Goal: Task Accomplishment & Management: Manage account settings

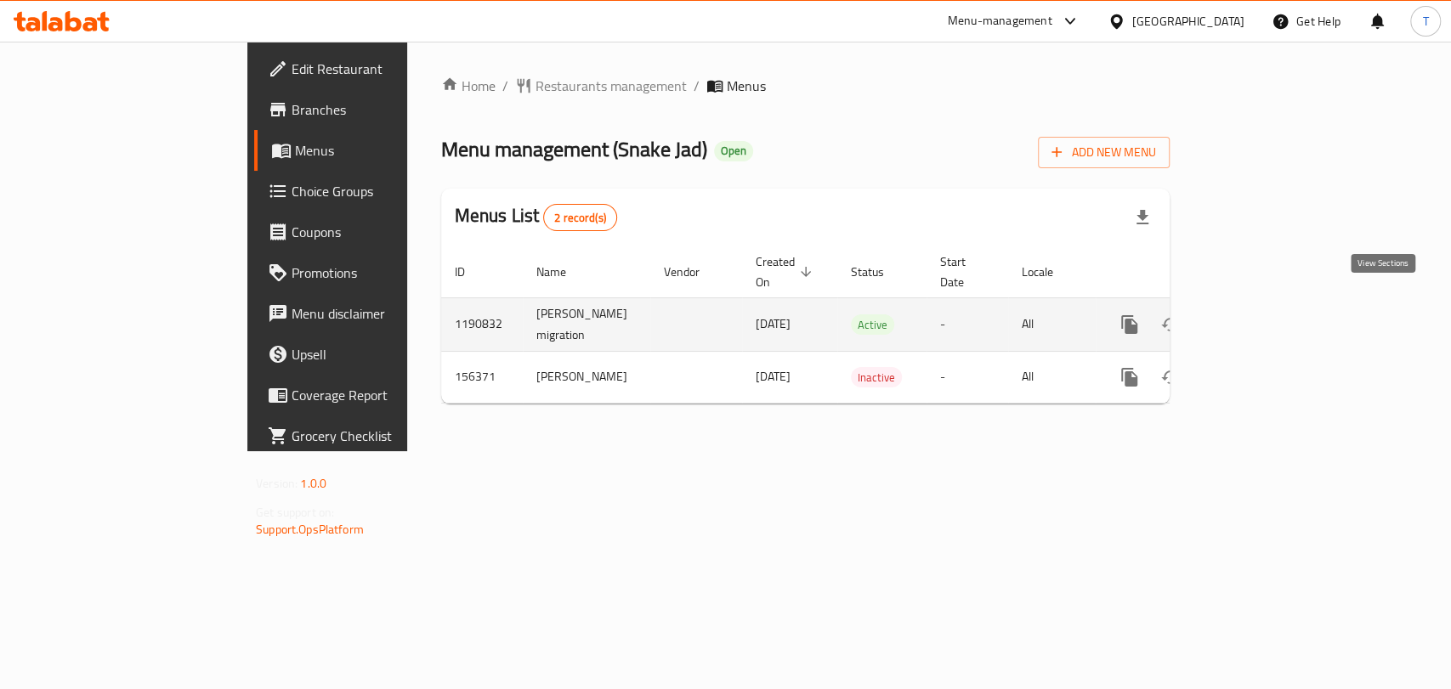
click at [1262, 314] on icon "enhanced table" at bounding box center [1252, 324] width 20 height 20
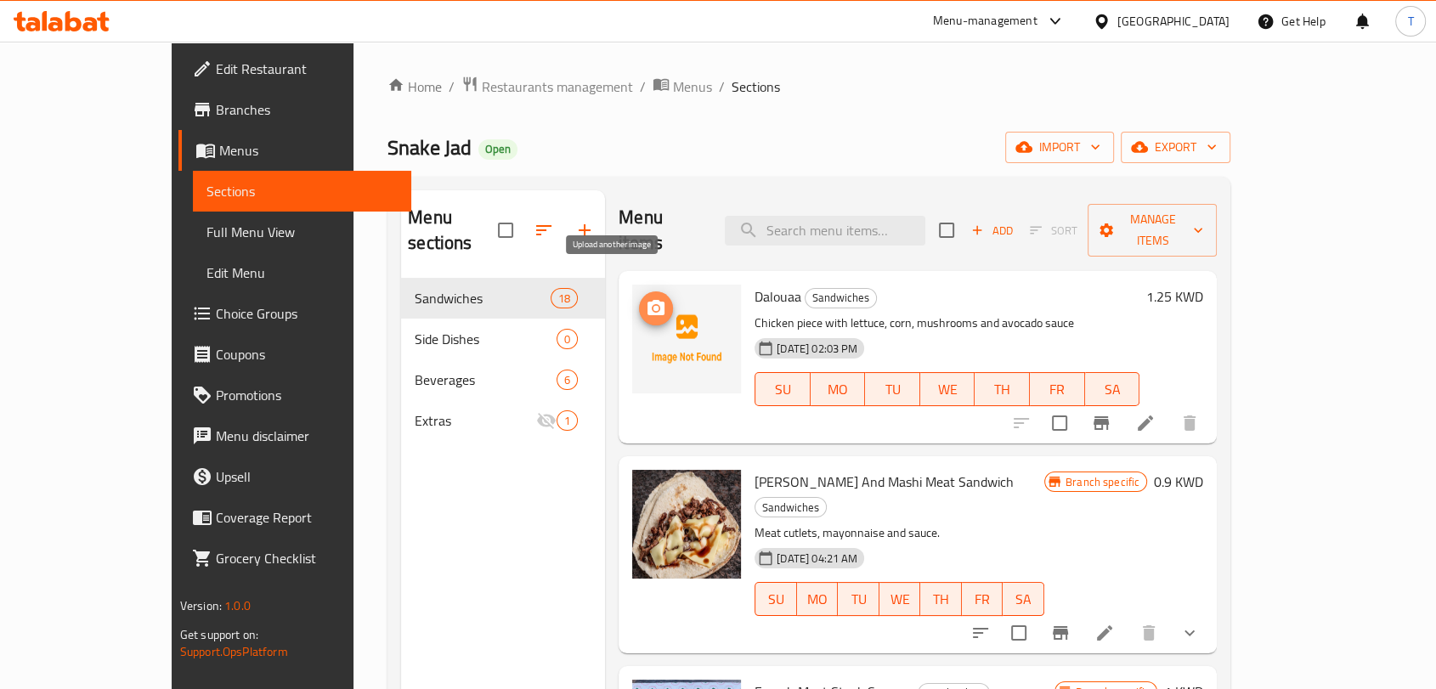
click at [648, 300] on icon "upload picture" at bounding box center [656, 307] width 17 height 15
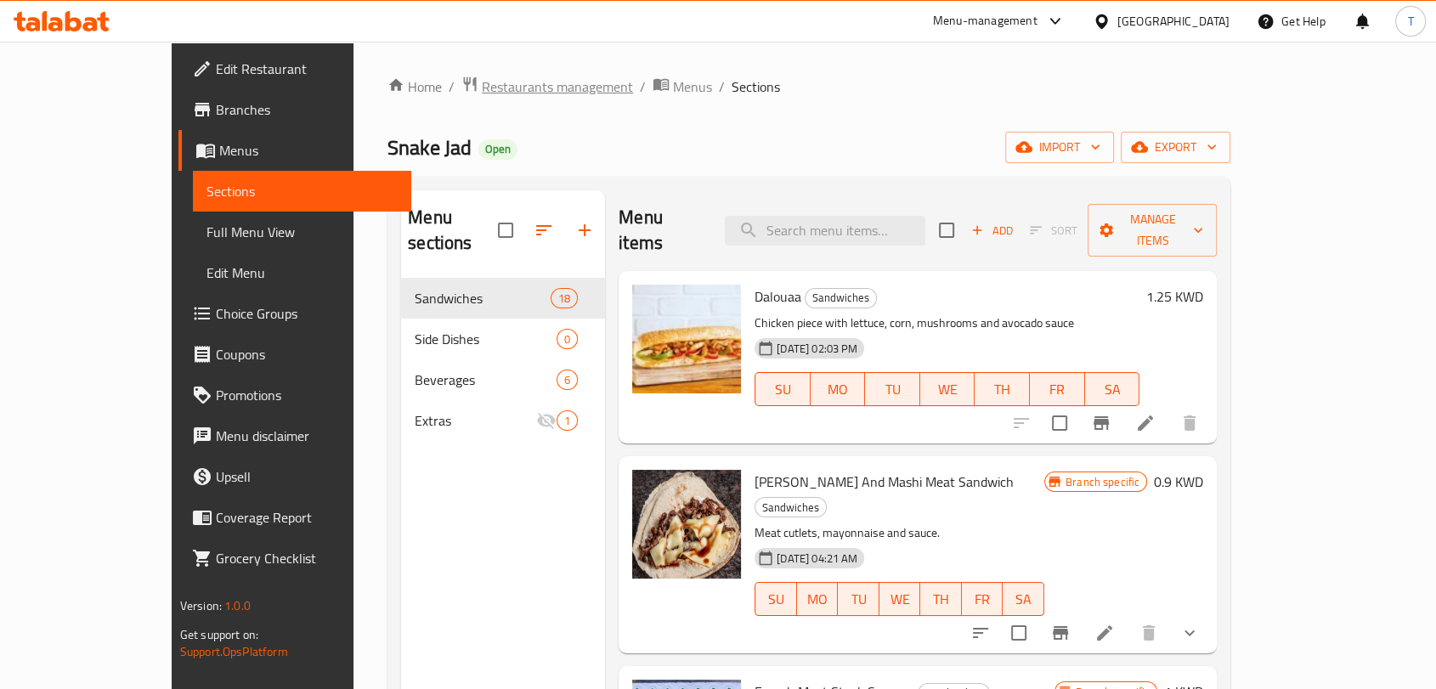
click at [482, 85] on span "Restaurants management" at bounding box center [557, 86] width 151 height 20
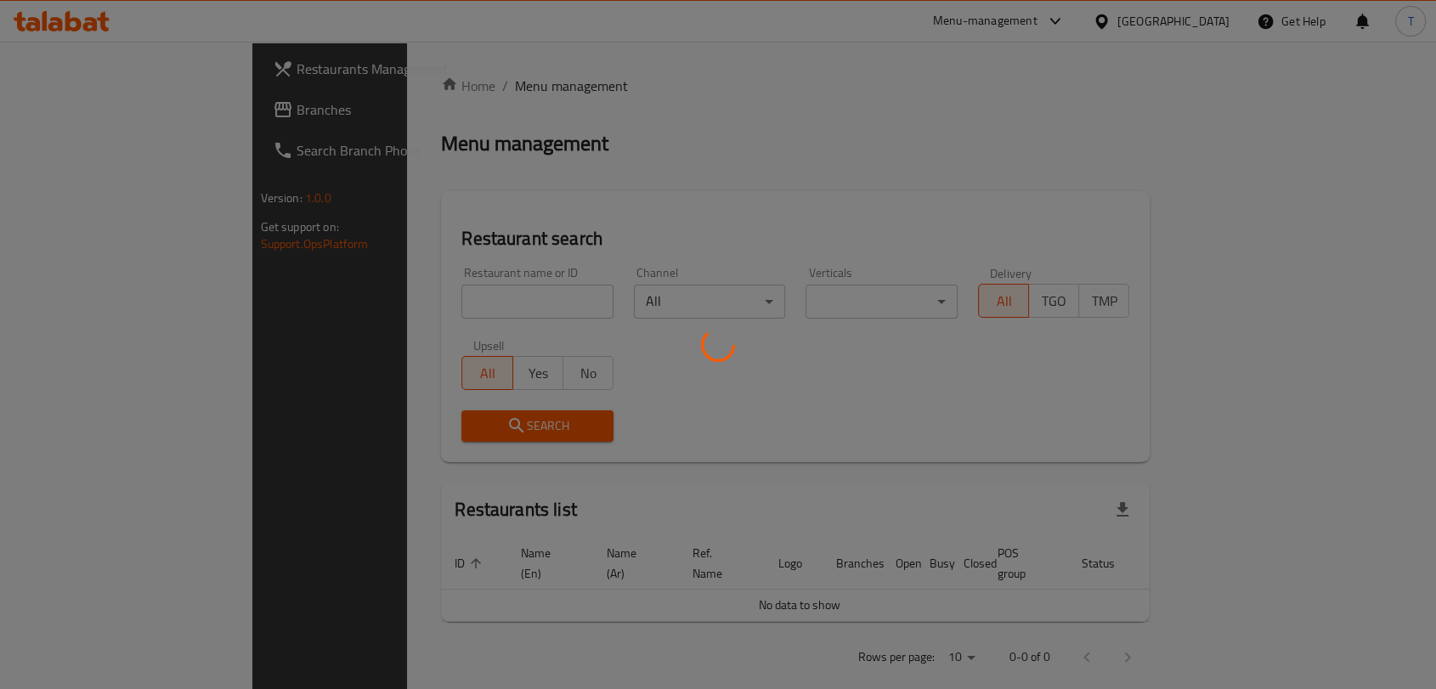
click at [496, 298] on div at bounding box center [718, 344] width 1436 height 689
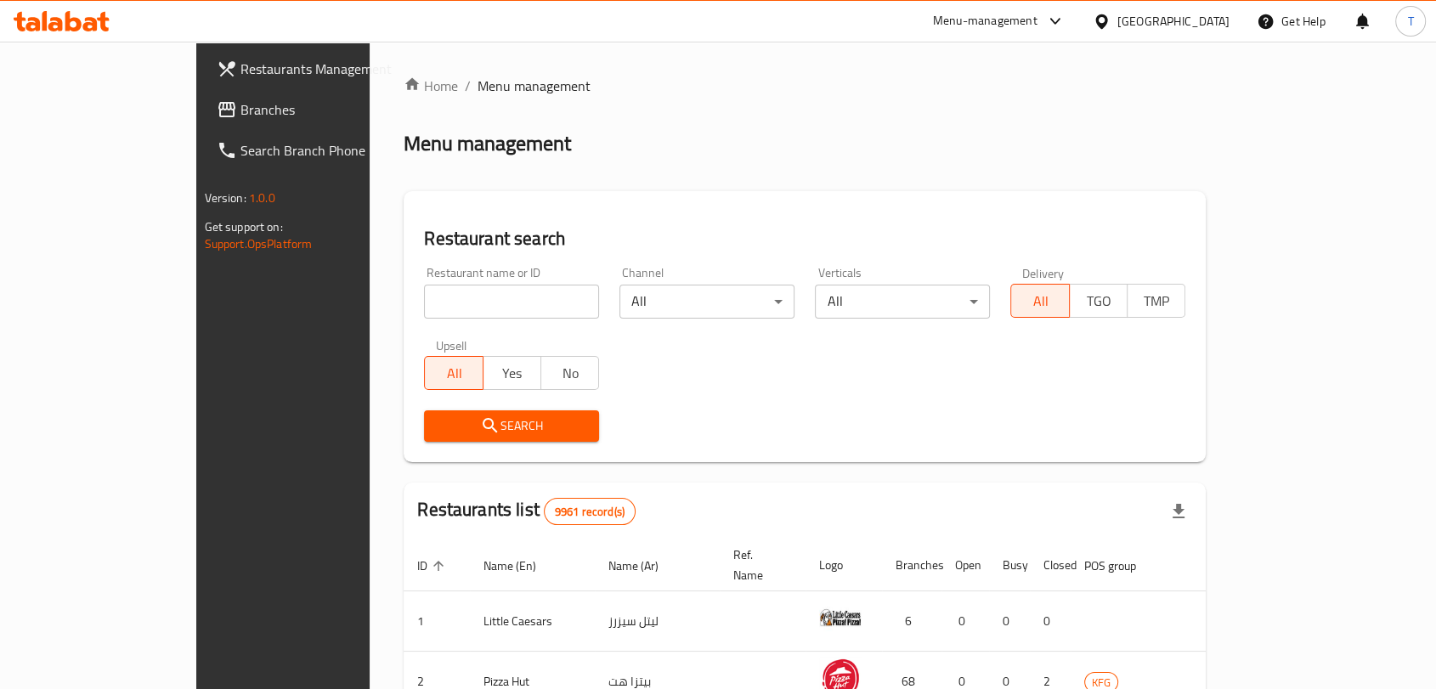
click at [495, 297] on div "Home / Menu management Menu management Restaurant search Restaurant name or ID …" at bounding box center [805, 609] width 802 height 1067
click at [495, 297] on input "search" at bounding box center [511, 302] width 175 height 34
type input "ش"
click button "Search" at bounding box center [511, 425] width 175 height 31
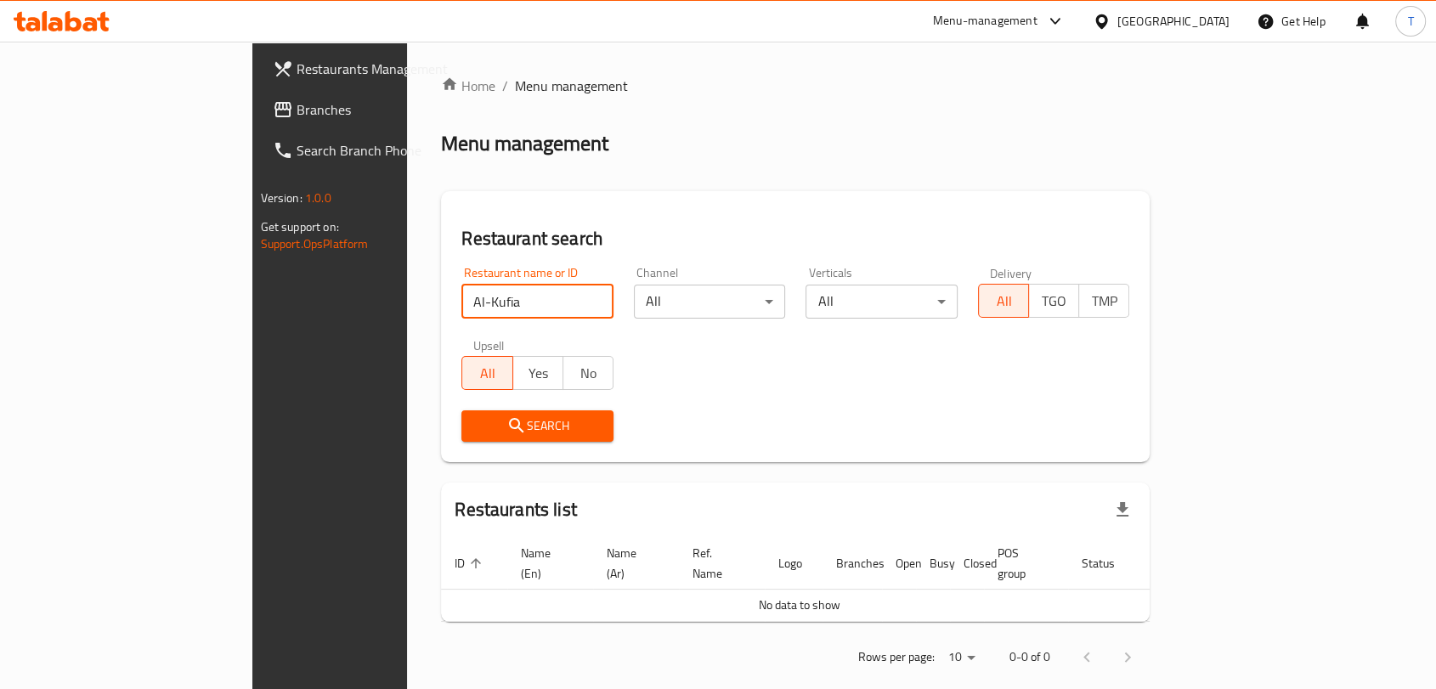
click button "Search" at bounding box center [537, 425] width 152 height 31
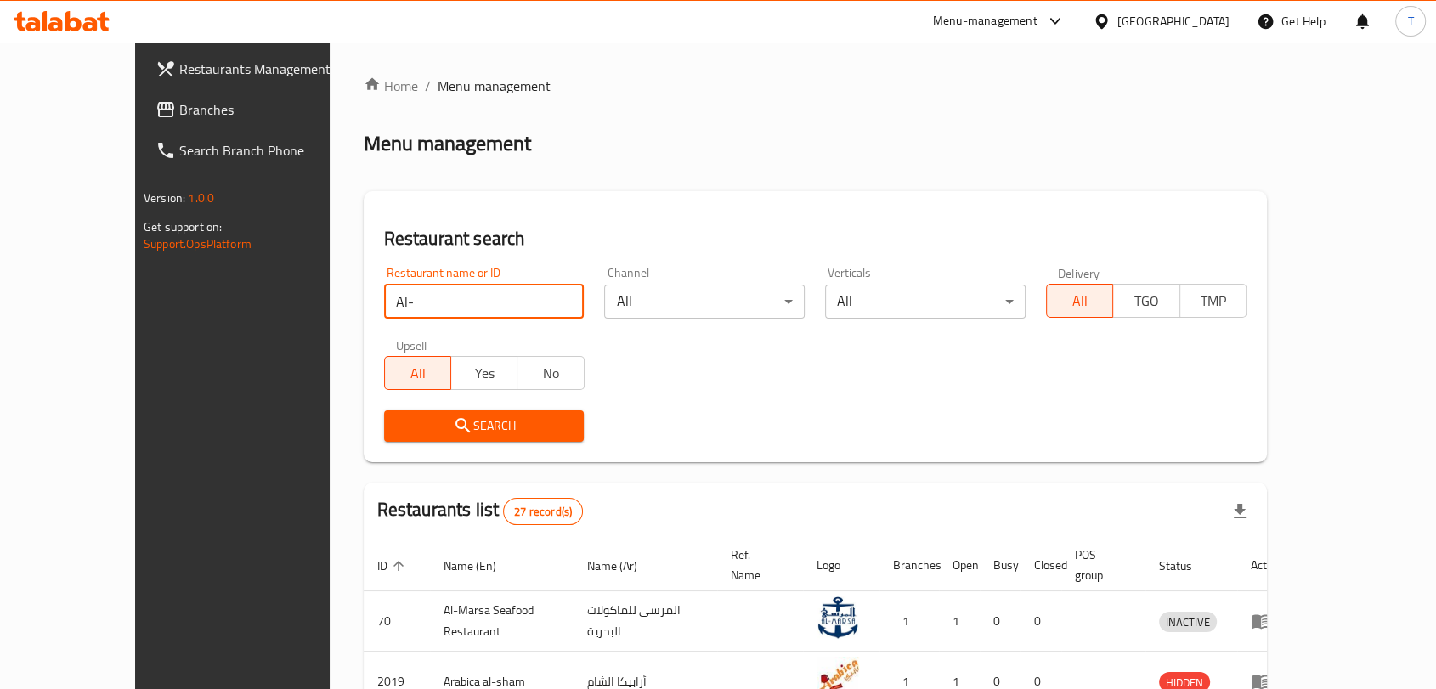
click at [384, 302] on input "Al-" at bounding box center [484, 302] width 201 height 34
click button "Search" at bounding box center [484, 425] width 201 height 31
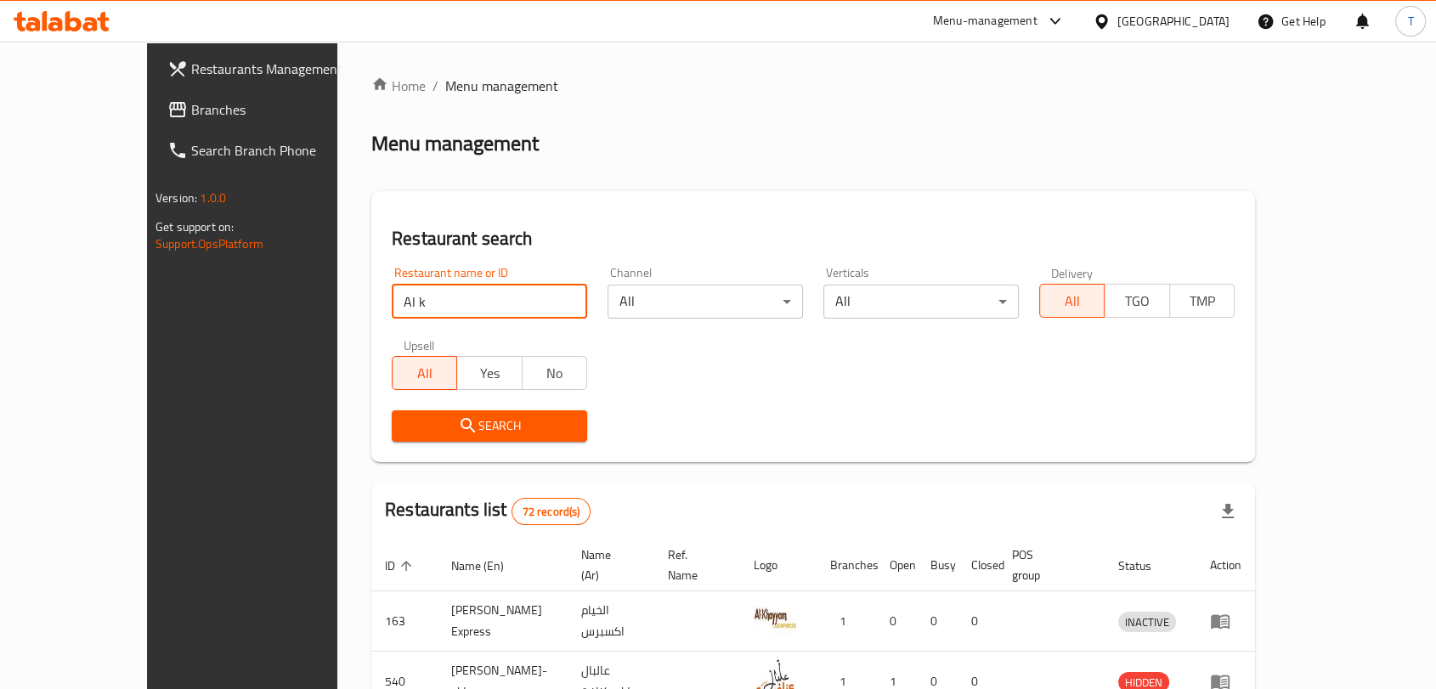
click at [439, 305] on input "Al k" at bounding box center [489, 302] width 195 height 34
type input "ours"
click button "Search" at bounding box center [489, 425] width 195 height 31
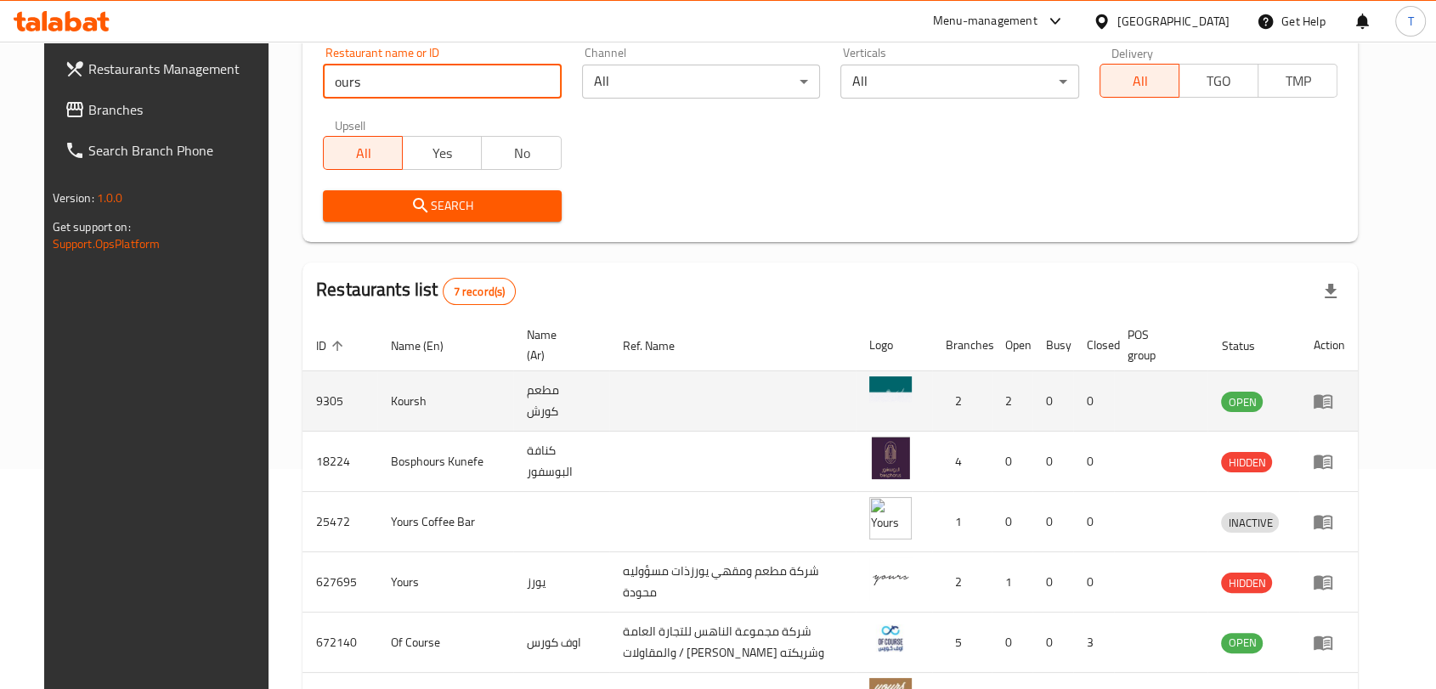
scroll to position [411, 0]
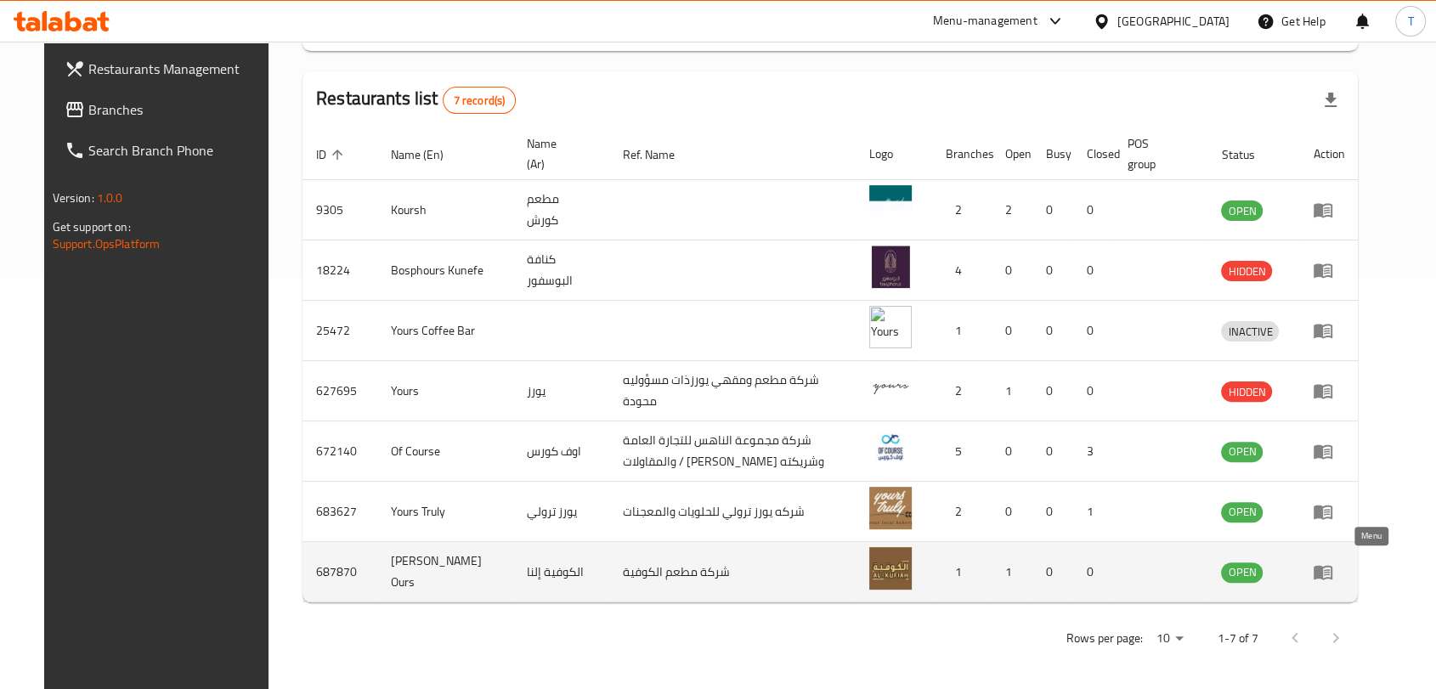
click at [1333, 563] on icon "enhanced table" at bounding box center [1323, 572] width 20 height 20
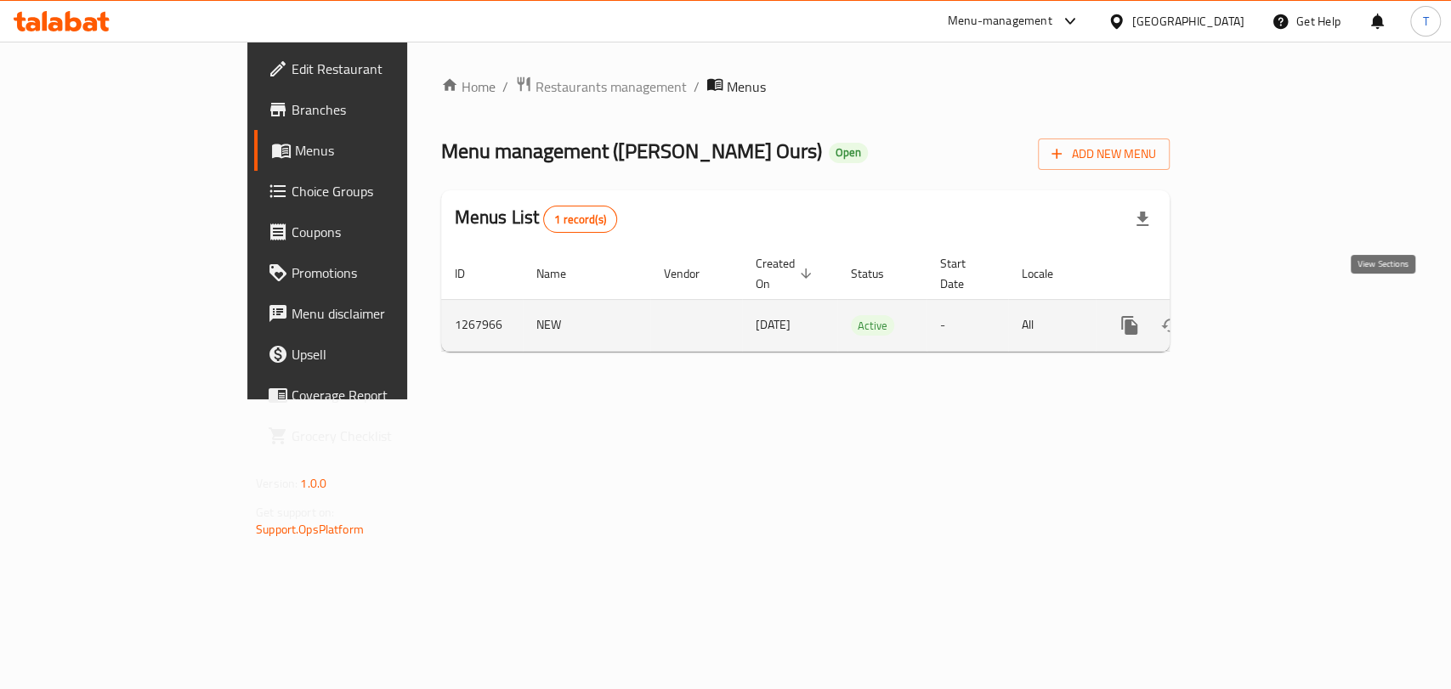
click at [1262, 315] on icon "enhanced table" at bounding box center [1252, 325] width 20 height 20
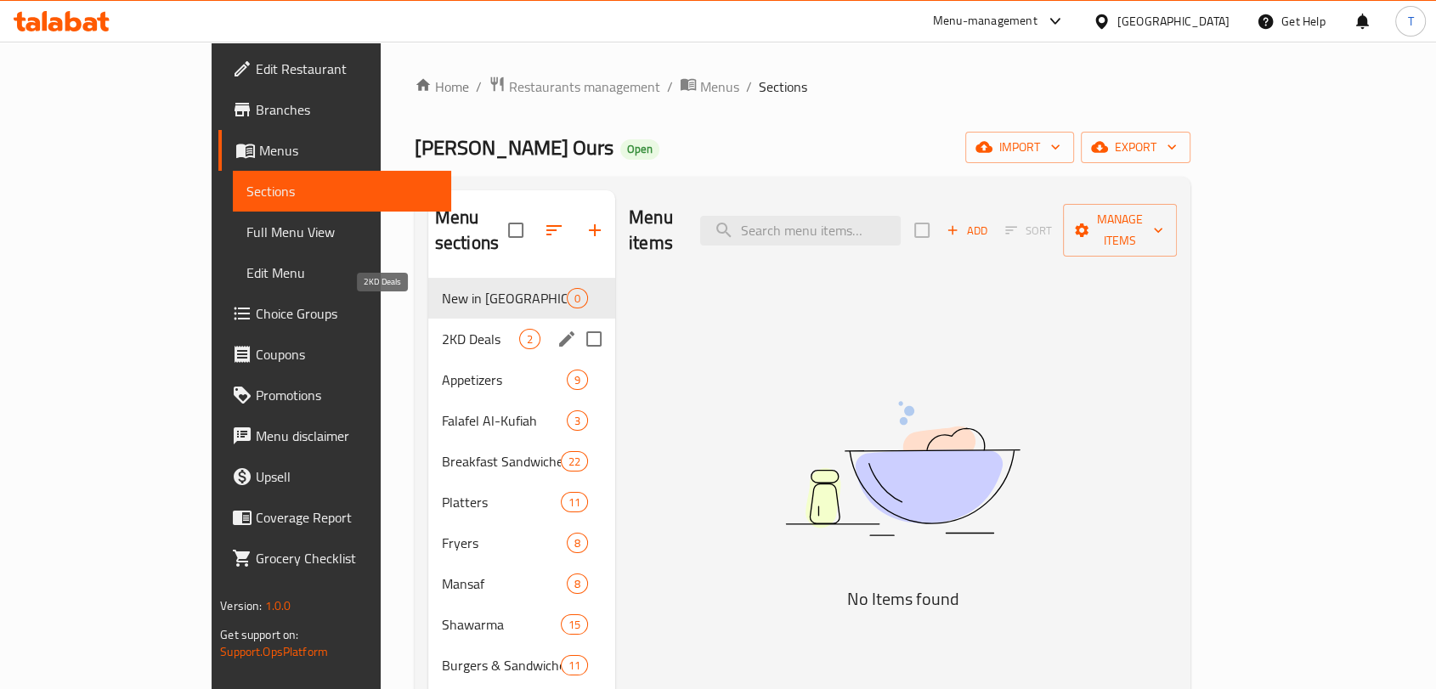
click at [442, 329] on span "2KD Deals" at bounding box center [480, 339] width 77 height 20
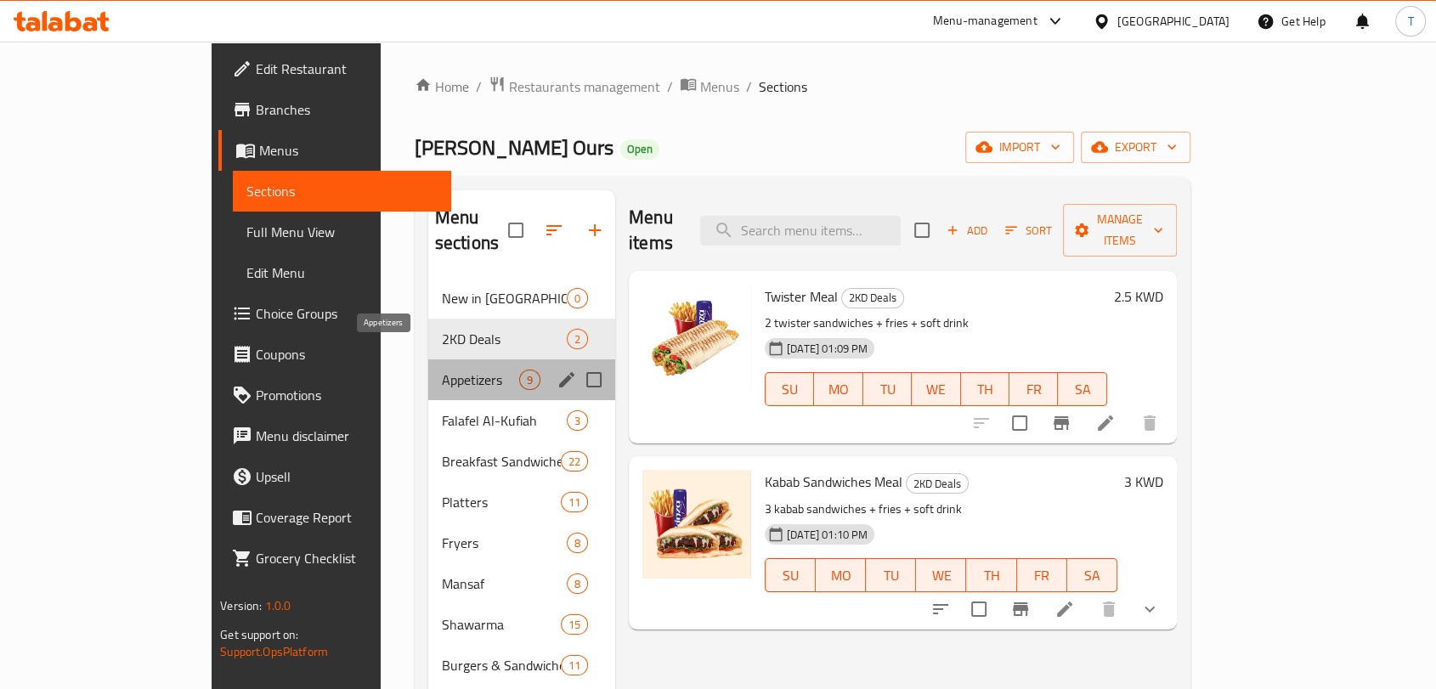
click at [442, 370] on span "Appetizers" at bounding box center [480, 380] width 77 height 20
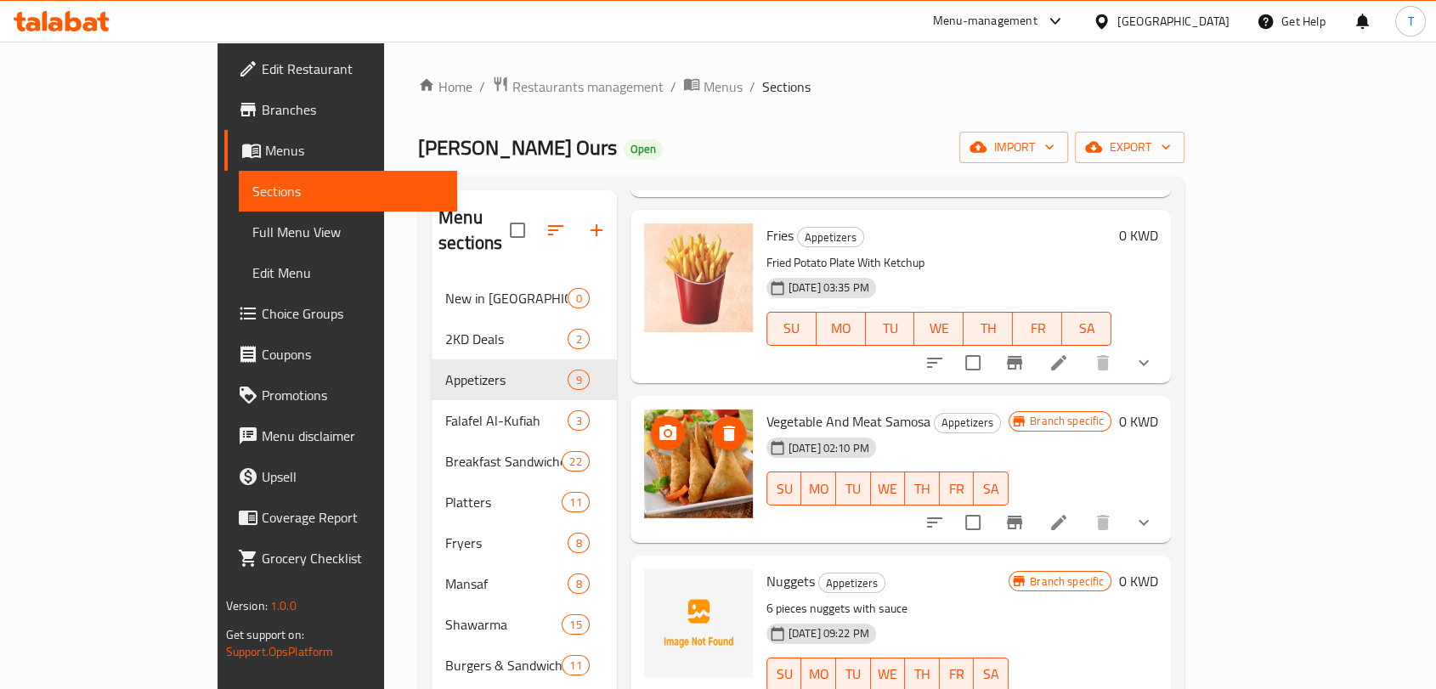
scroll to position [762, 0]
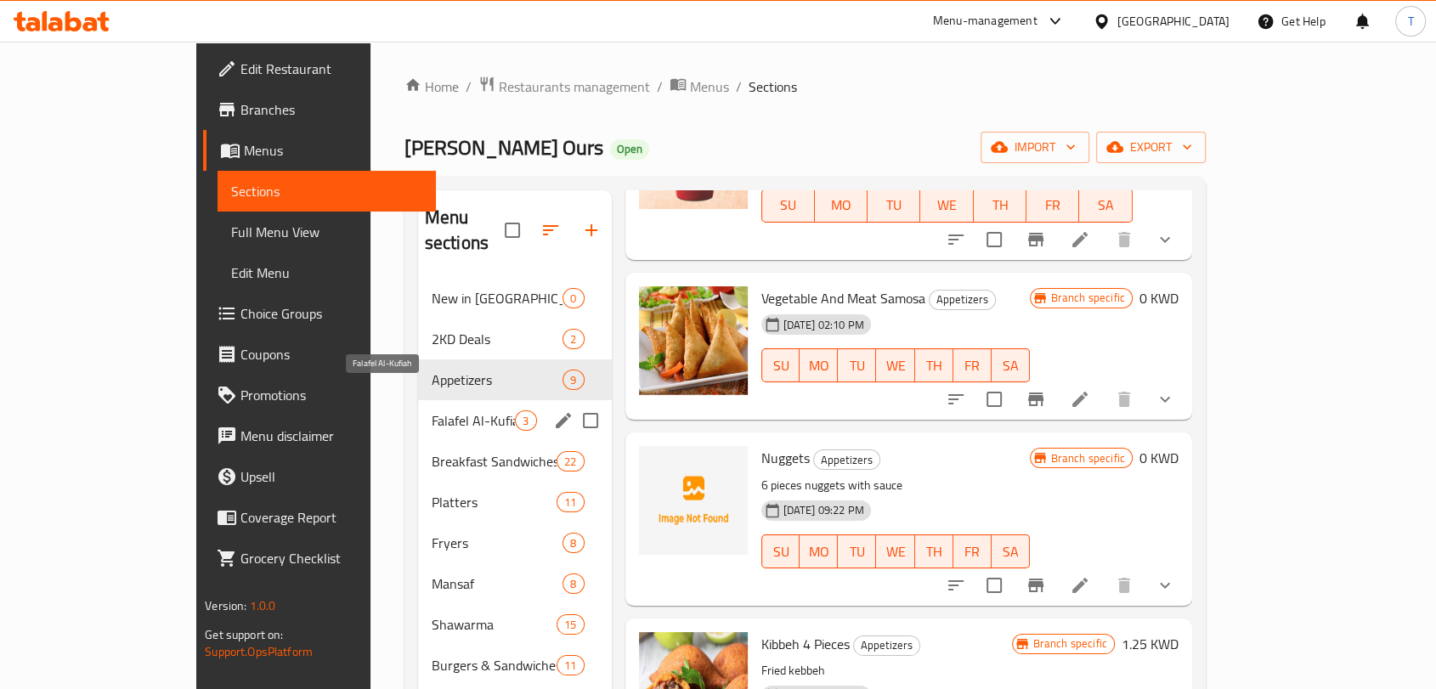
click at [432, 410] on span "Falafel Al-Kufiah" at bounding box center [474, 420] width 84 height 20
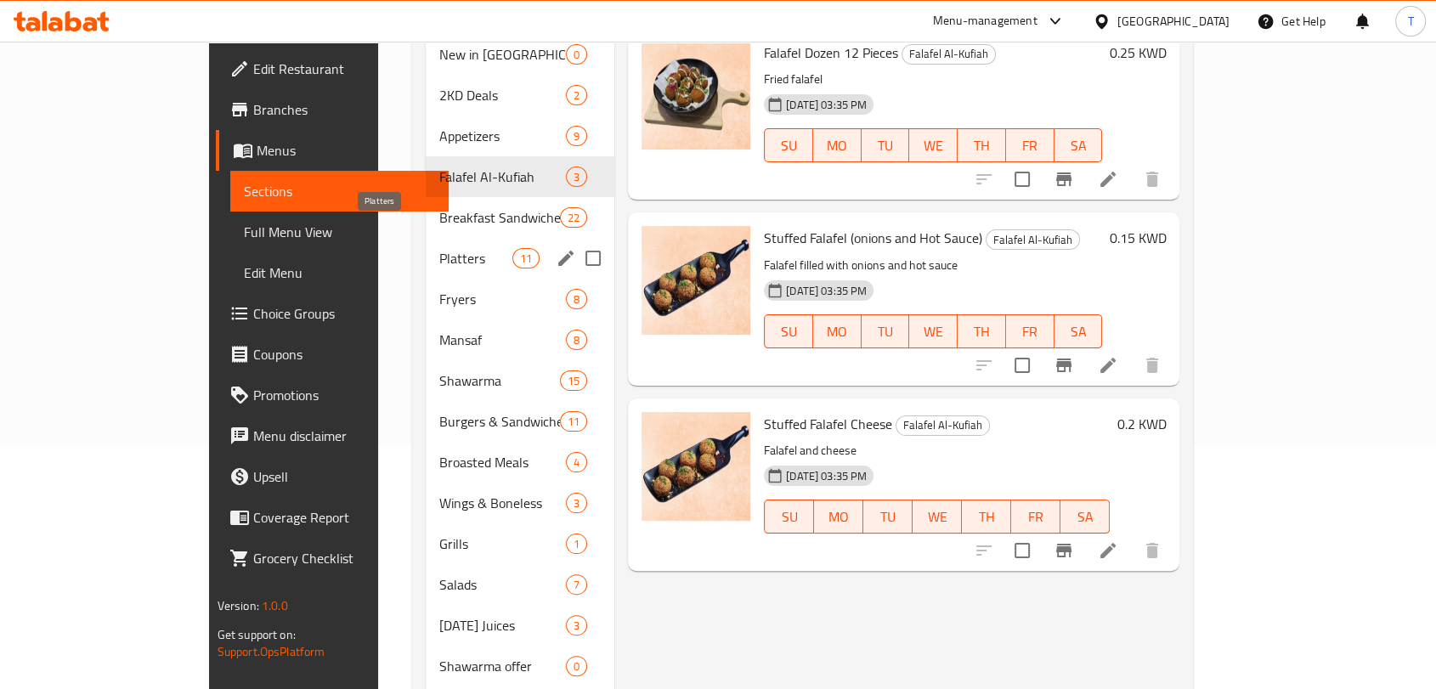
scroll to position [220, 0]
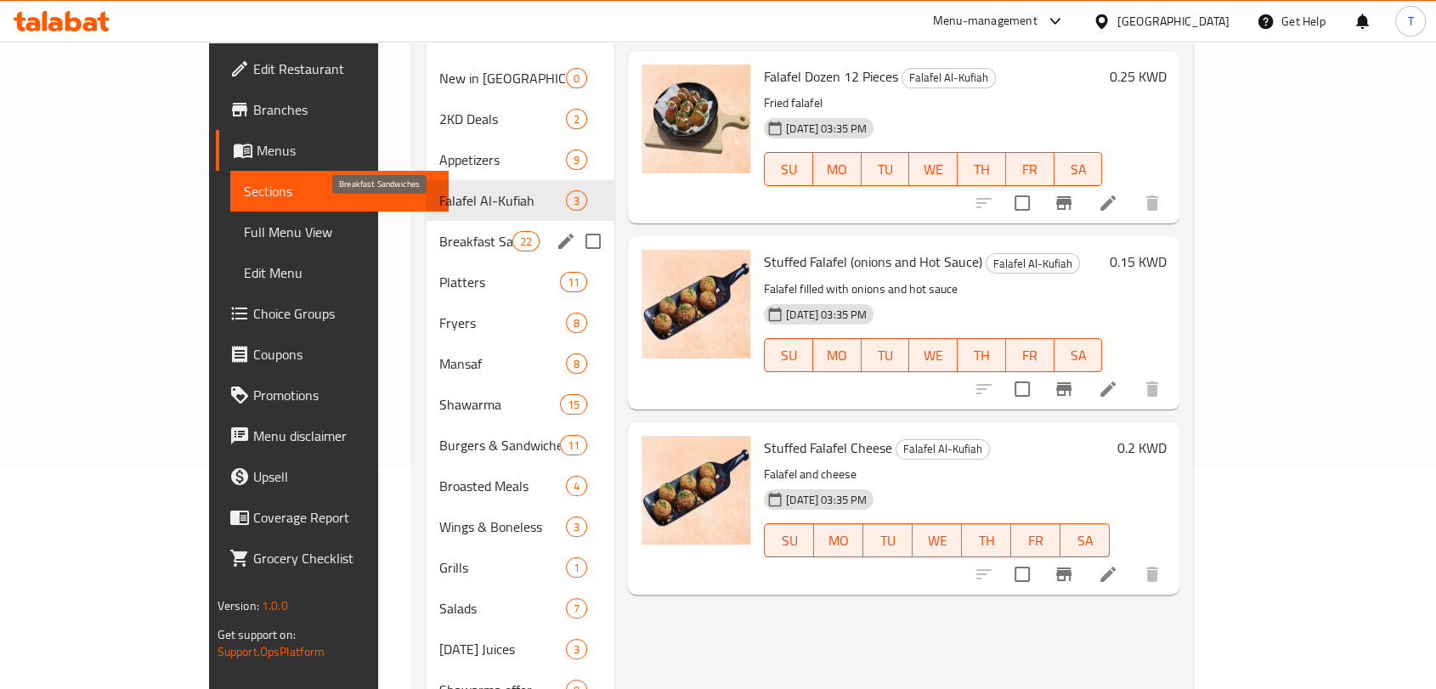
click at [439, 231] on span "Breakfast Sandwiches" at bounding box center [475, 241] width 72 height 20
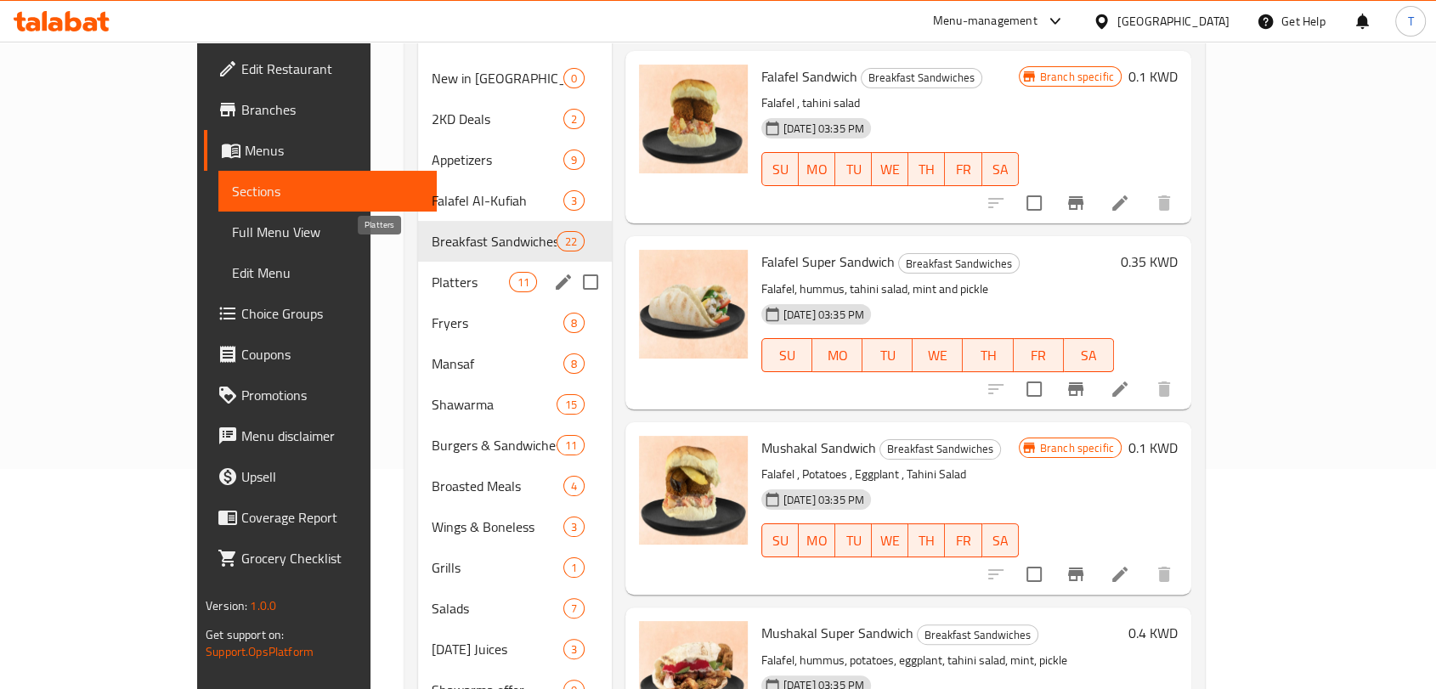
click at [432, 272] on span "Platters" at bounding box center [470, 282] width 77 height 20
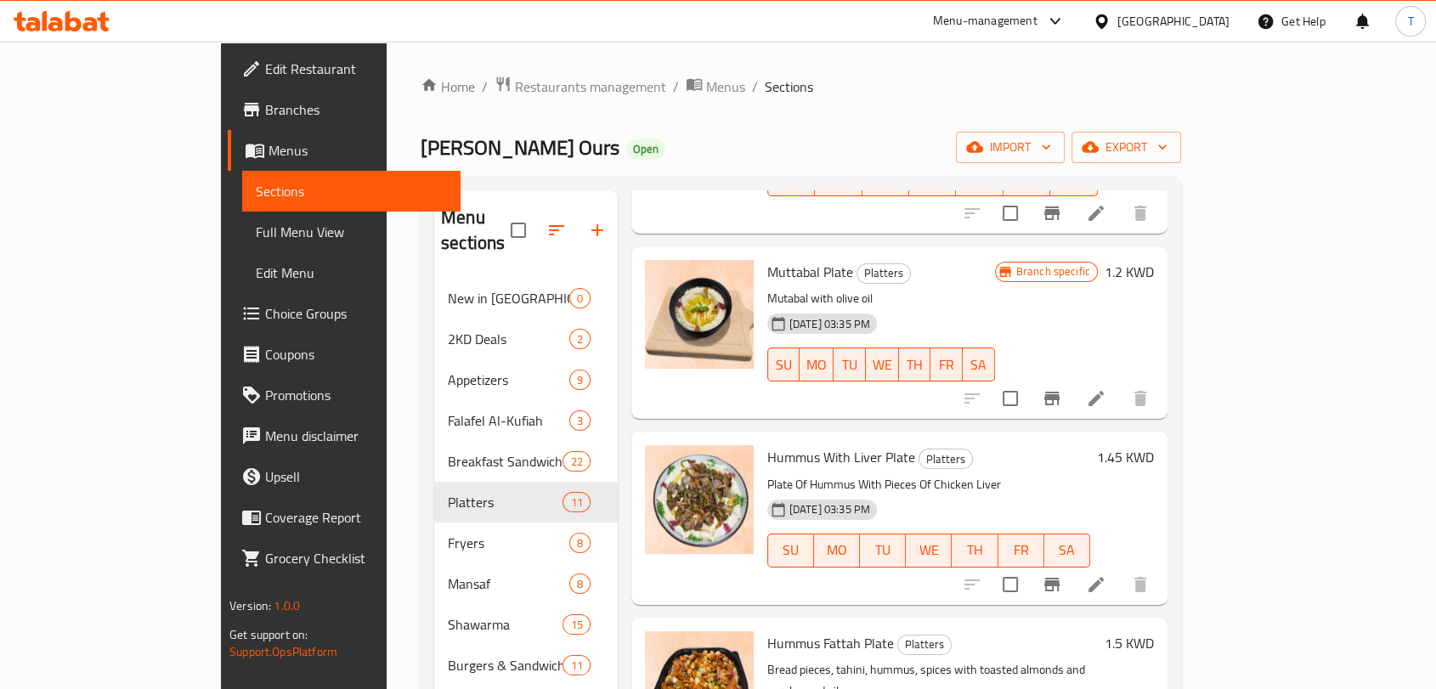
scroll to position [1159, 0]
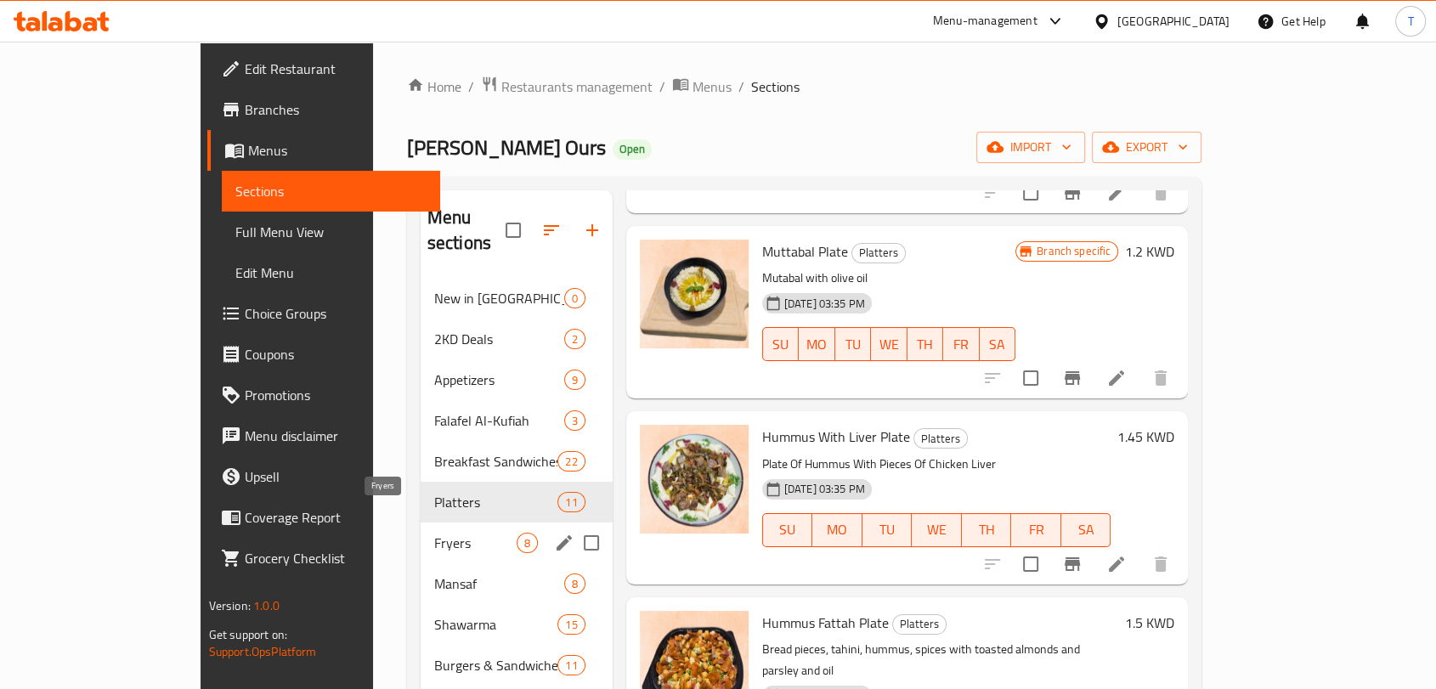
click at [434, 533] on span "Fryers" at bounding box center [475, 543] width 82 height 20
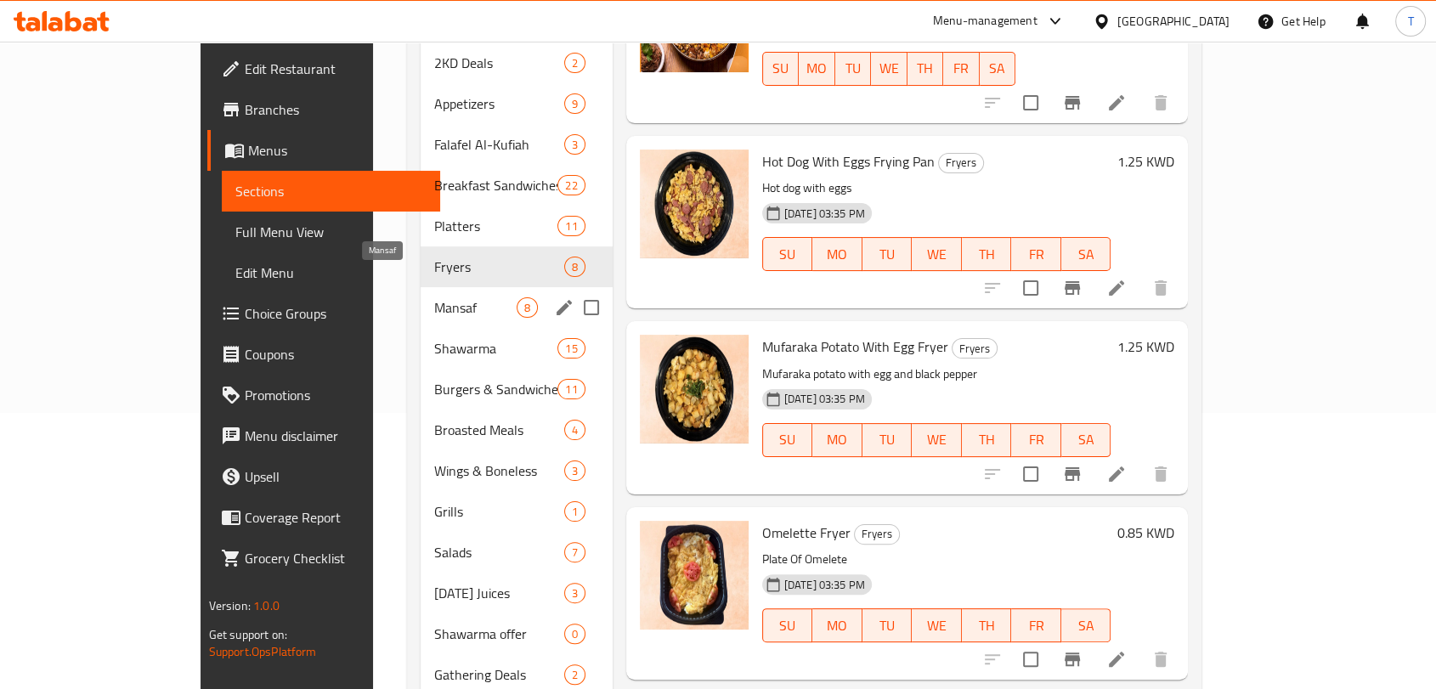
scroll to position [253, 0]
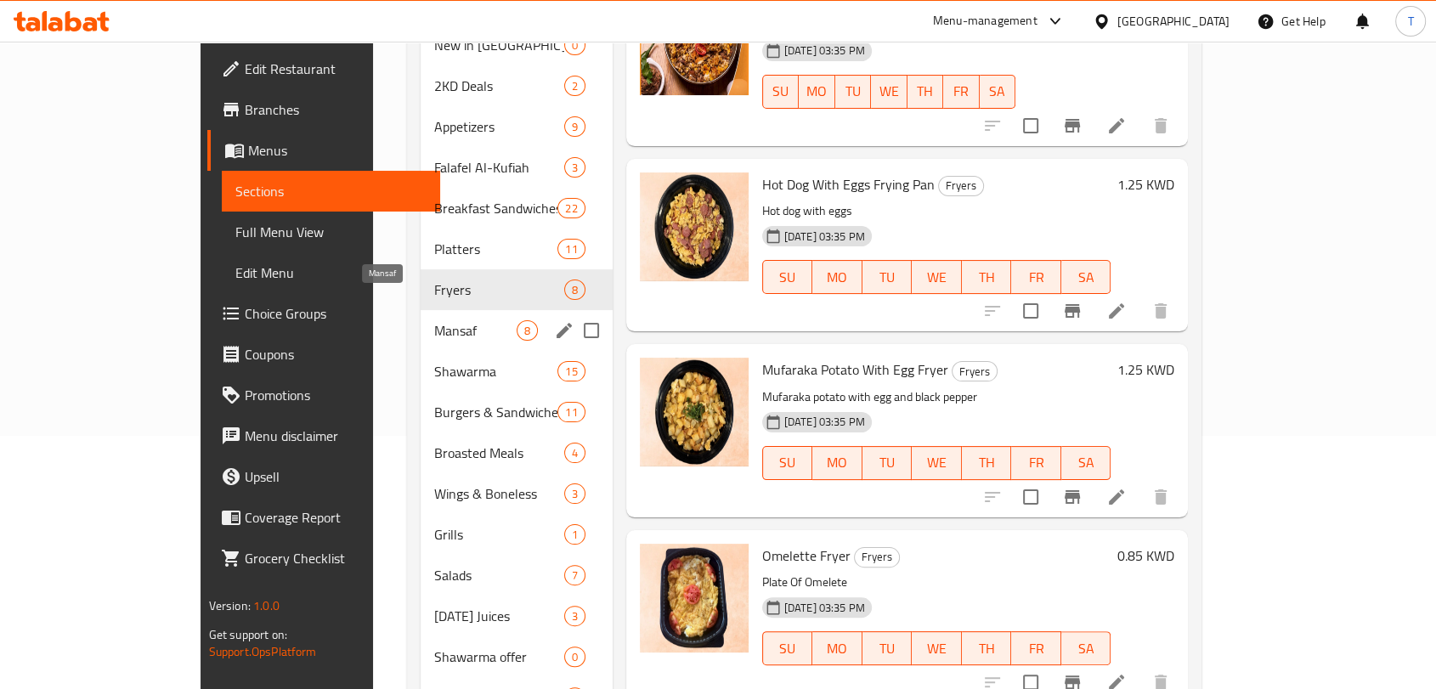
click at [434, 320] on span "Mansaf" at bounding box center [475, 330] width 82 height 20
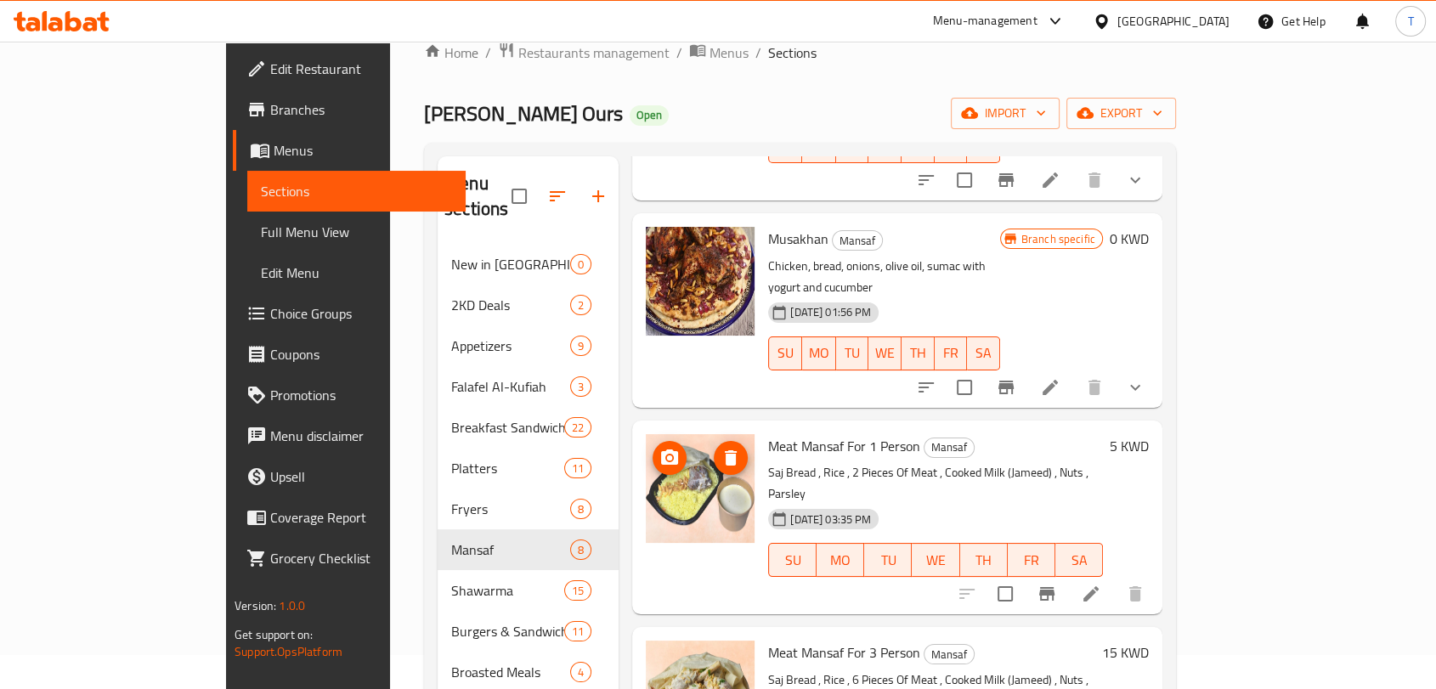
scroll to position [474, 0]
